Goal: Task Accomplishment & Management: Manage account settings

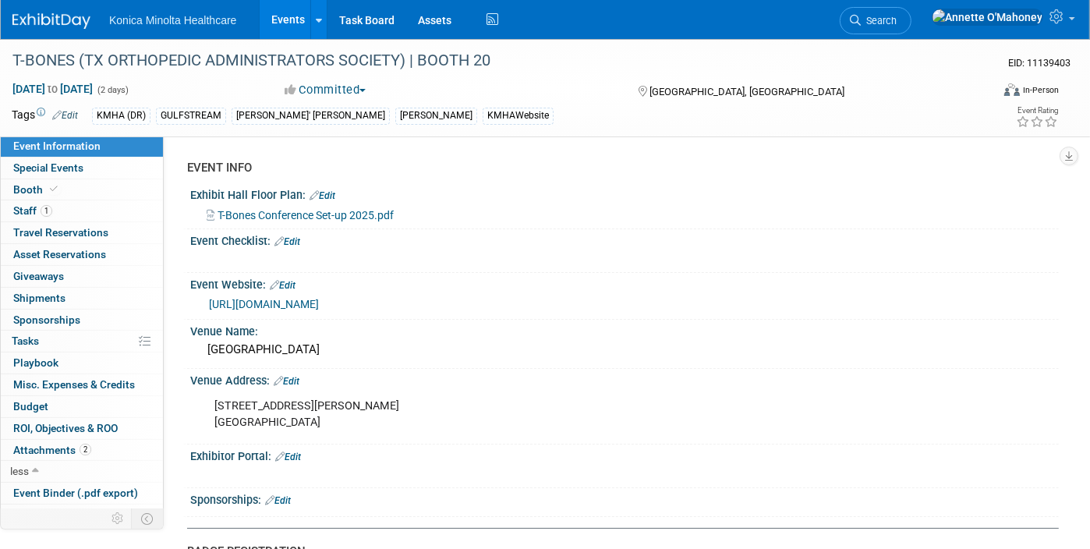
click at [306, 21] on link "Events" at bounding box center [288, 19] width 57 height 39
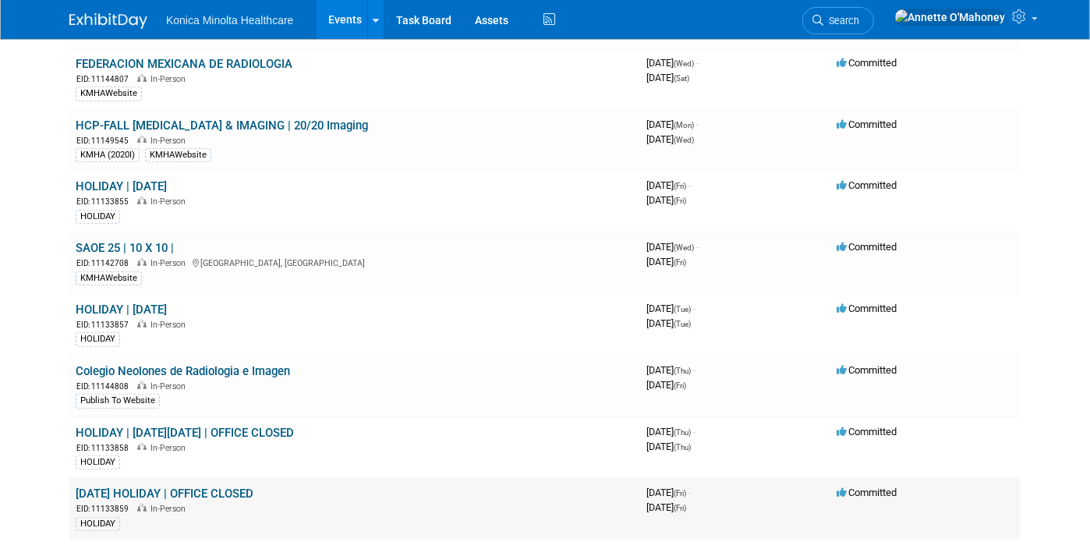
scroll to position [780, 0]
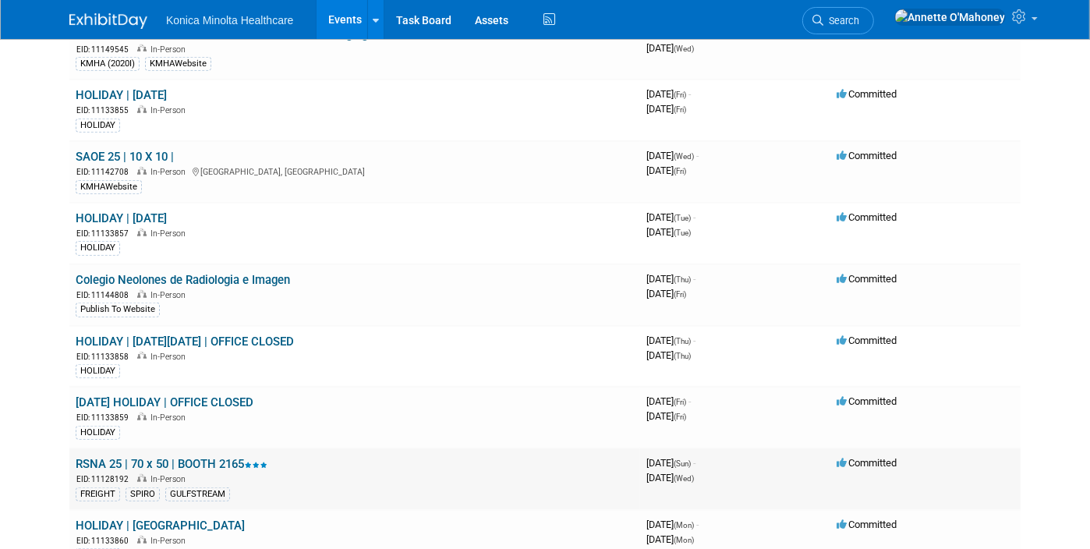
click at [220, 457] on link "RSNA 25 | 70 x 50 | BOOTH 2165" at bounding box center [172, 464] width 192 height 14
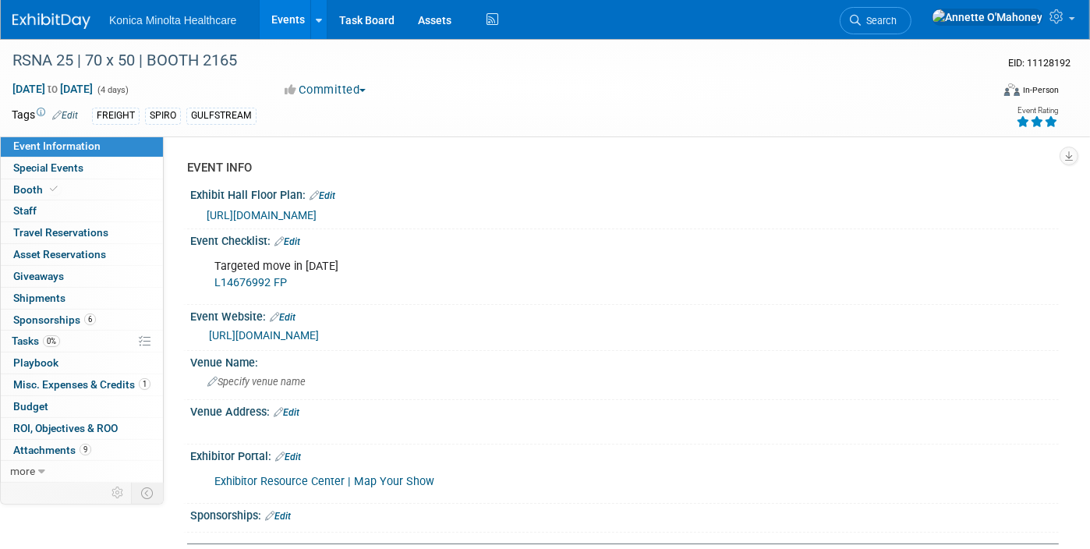
click at [271, 111] on div "FREIGHT SPIRO GULFSTREAM" at bounding box center [486, 116] width 788 height 17
click at [65, 114] on link "Edit" at bounding box center [65, 115] width 26 height 11
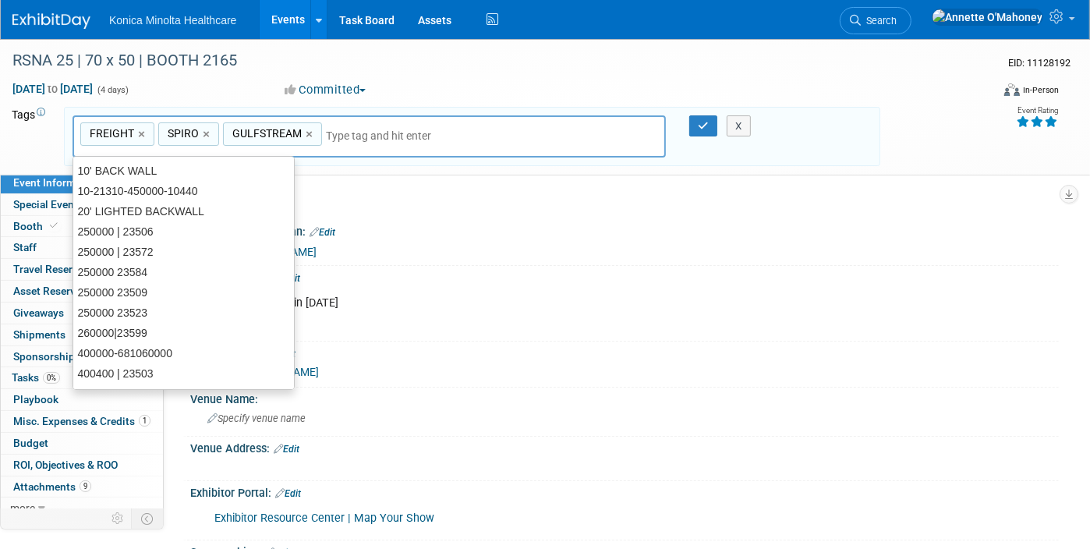
type input "f"
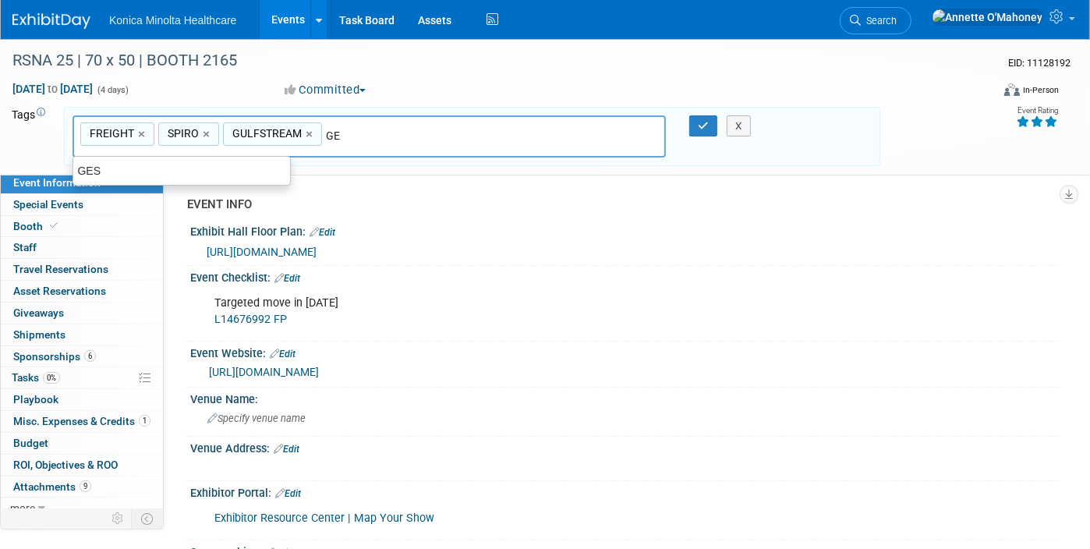
type input "G"
type input "FEATURED ON WEB"
type input "FREIGHT, SPIRO, GULFSTREAM, FEATURED ON WEB"
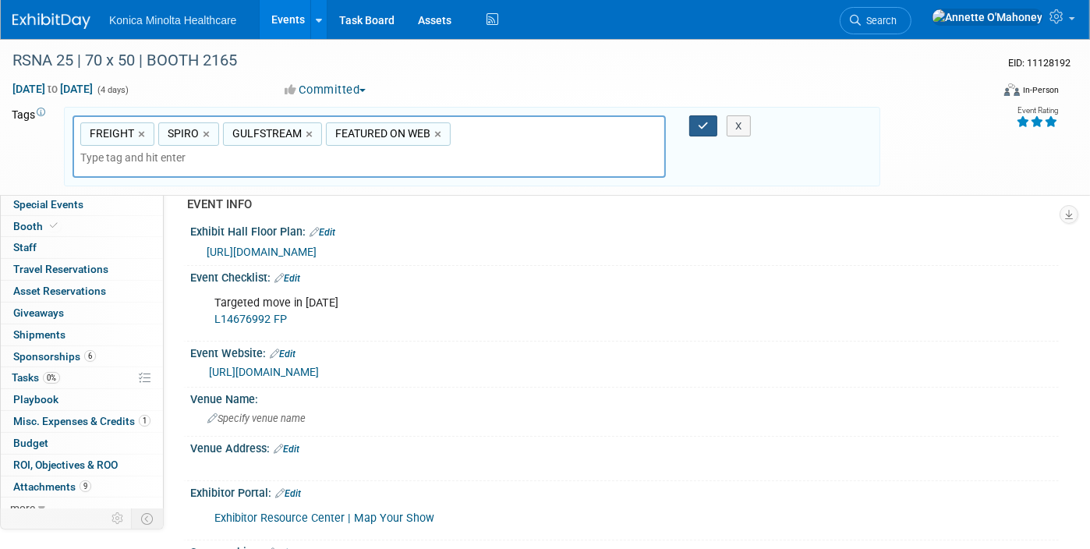
click at [709, 115] on button "button" at bounding box center [703, 126] width 28 height 22
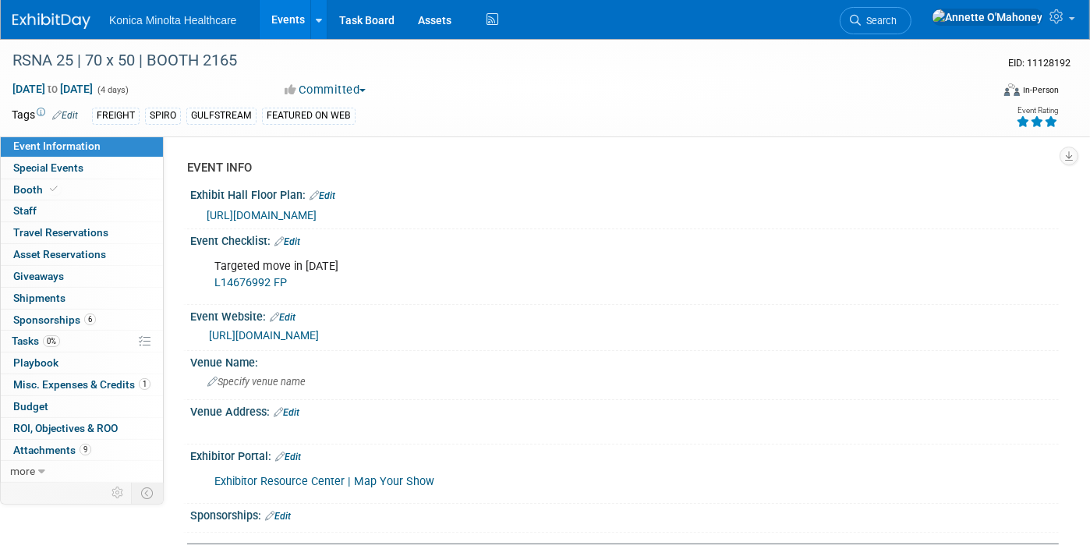
click at [317, 217] on span "https://rsna2025.mapyourshow.com/8_0/exhview/index.cfm?hallID=A&availableonly=f…" at bounding box center [262, 215] width 110 height 12
